Goal: Obtain resource: Download file/media

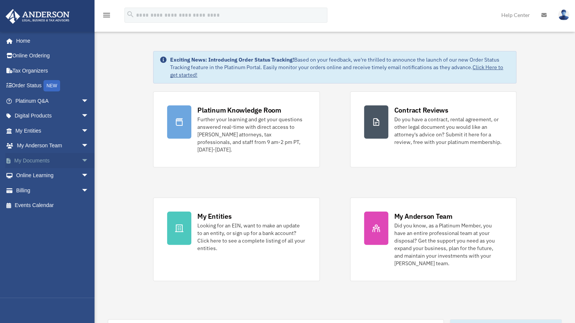
click at [81, 161] on span "arrow_drop_down" at bounding box center [88, 161] width 15 height 16
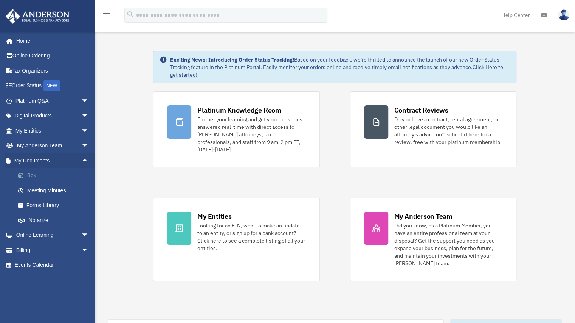
click at [32, 175] on link "Box" at bounding box center [56, 175] width 90 height 15
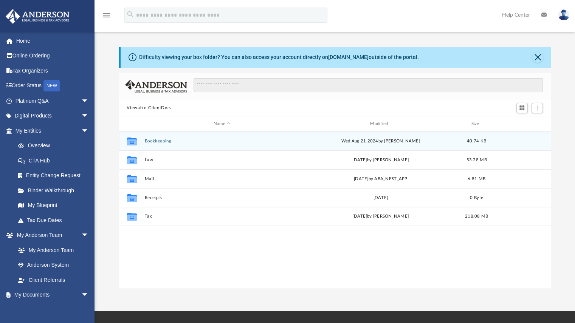
scroll to position [166, 427]
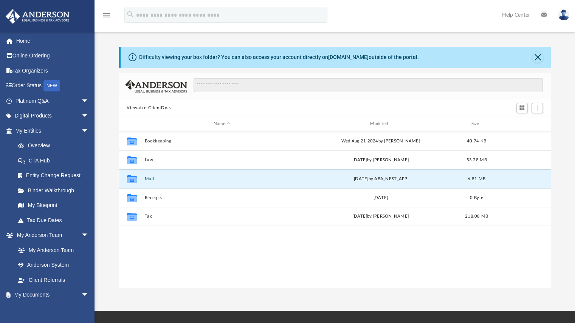
click at [151, 177] on button "Mail" at bounding box center [221, 179] width 155 height 5
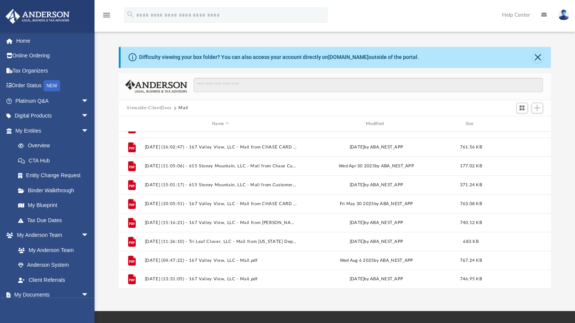
scroll to position [123, 0]
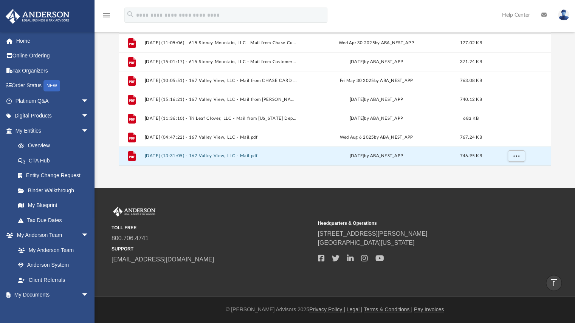
click at [212, 155] on button "[DATE] (13:31:05) - 167 Valley View, LLC - Mail.pdf" at bounding box center [220, 156] width 152 height 5
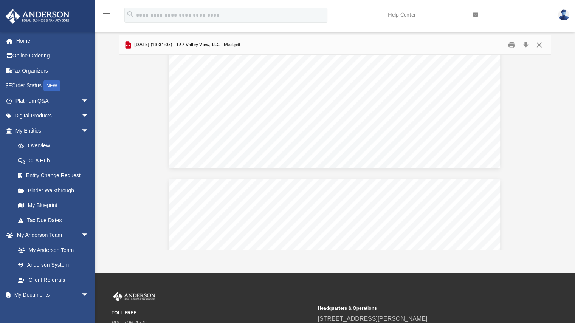
scroll to position [685, 0]
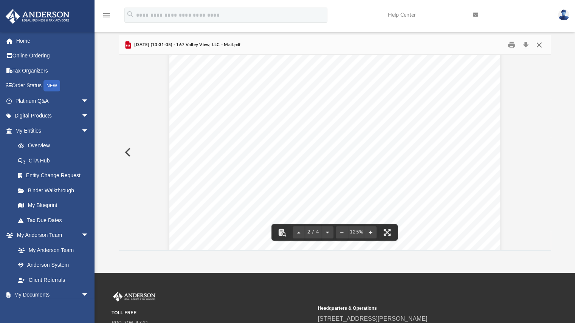
click at [539, 45] on button "Close" at bounding box center [539, 45] width 14 height 12
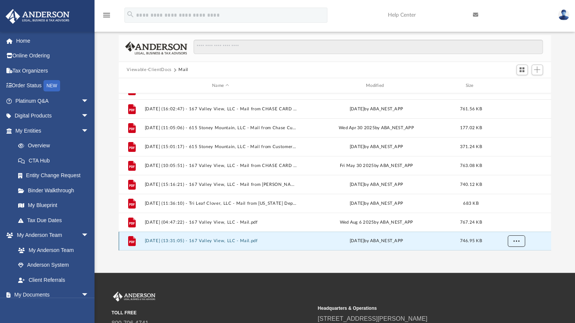
click at [519, 240] on span "More options" at bounding box center [516, 241] width 6 height 4
click at [557, 201] on div "Difficulty viewing your box folder? You can also access your account directly o…" at bounding box center [335, 130] width 481 height 242
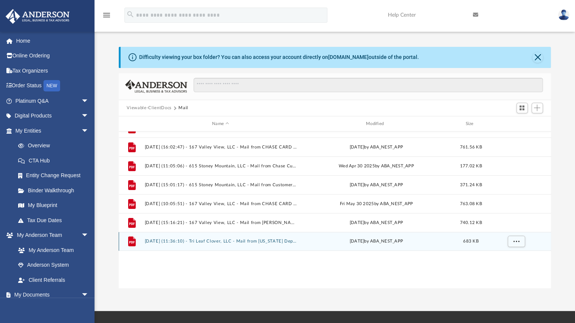
scroll to position [0, 0]
